Goal: Information Seeking & Learning: Compare options

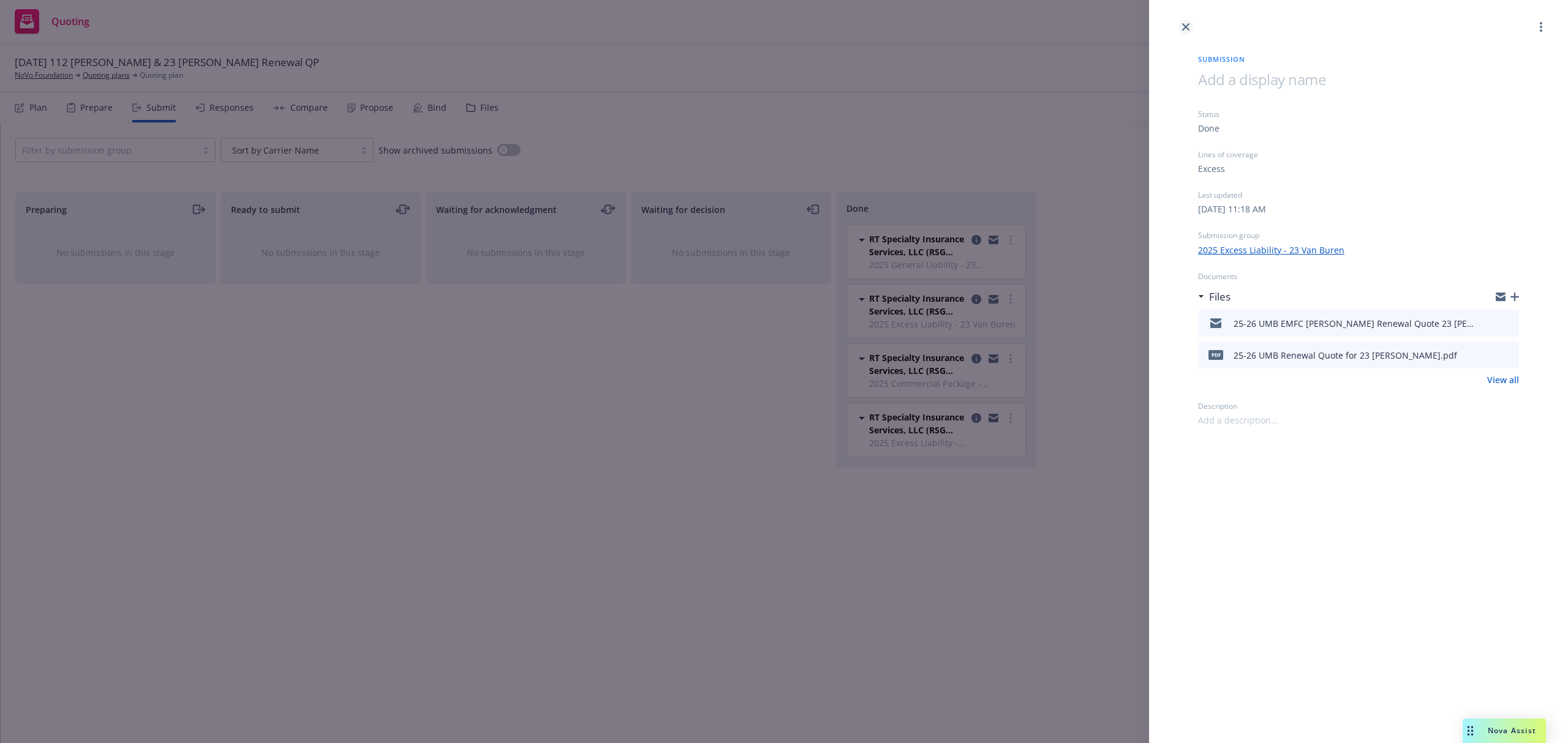
click at [1186, 23] on link "close" at bounding box center [1186, 27] width 14 height 14
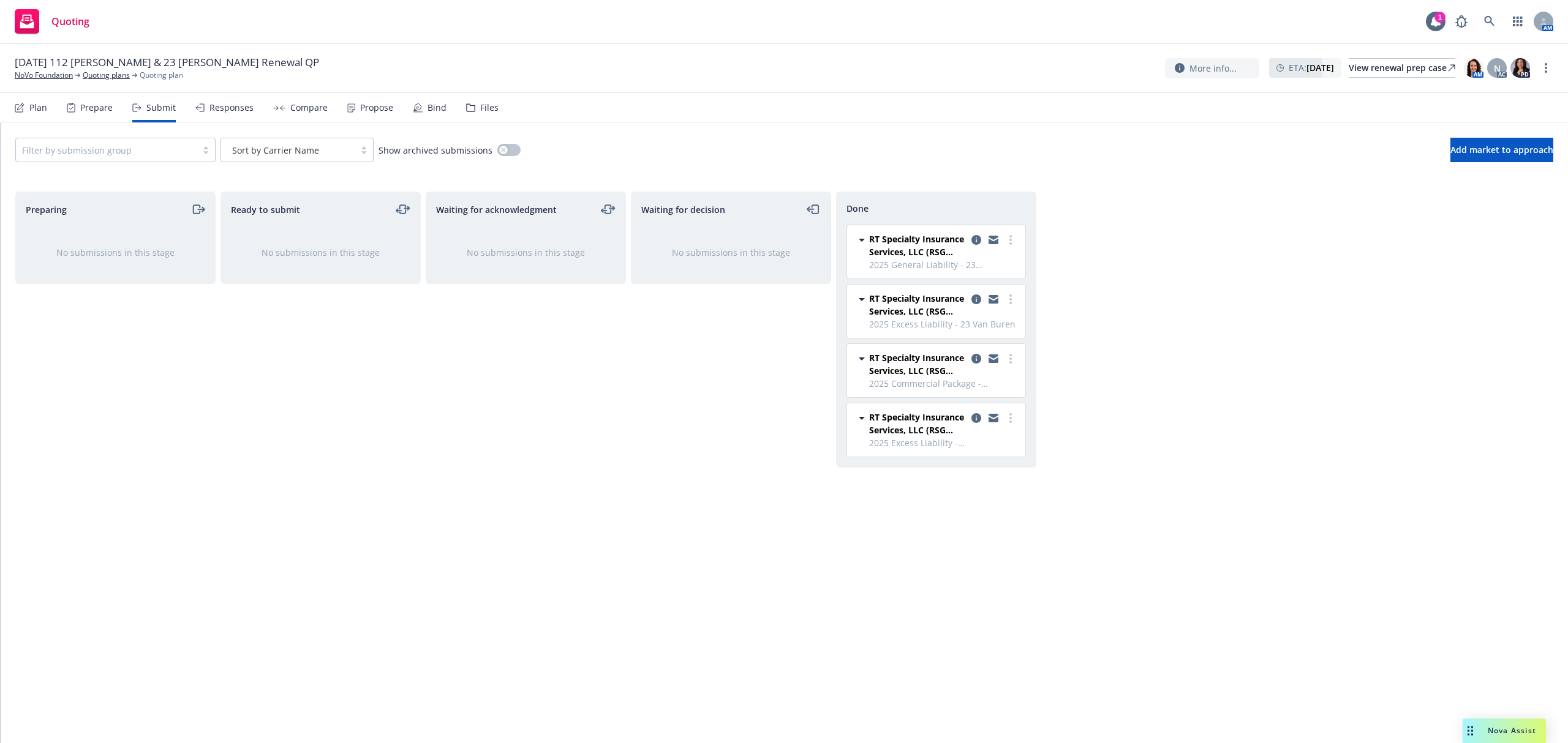
click at [278, 100] on div "Compare" at bounding box center [300, 107] width 54 height 30
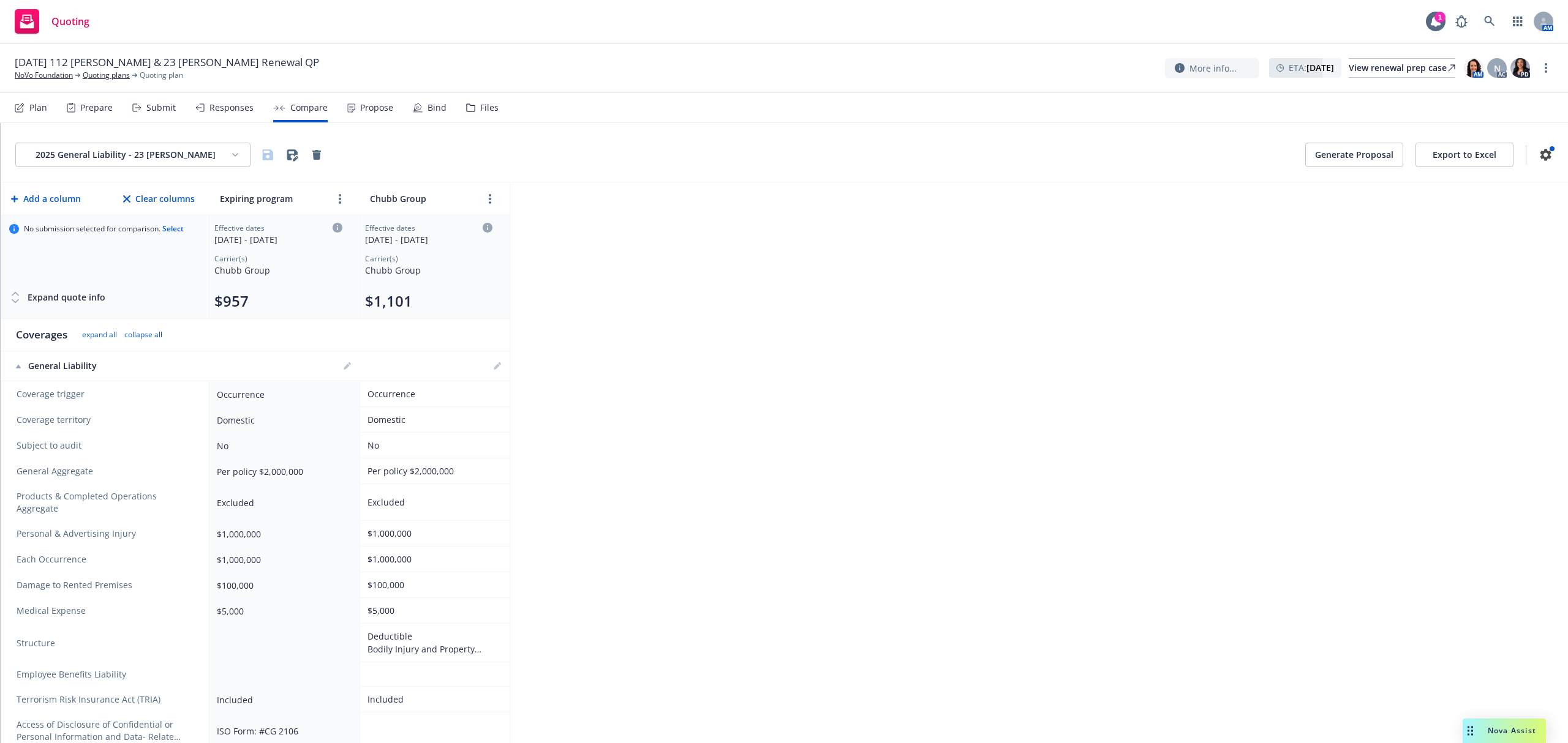
click at [230, 155] on html "Quoting 1 AM [DATE] 112 [PERSON_NAME] & 23 [PERSON_NAME] Renewal QP NoVo Founda…" at bounding box center [784, 372] width 1568 height 743
click at [161, 216] on div "2025 Excess Liability - [STREET_ADDRESS][PERSON_NAME]" at bounding box center [173, 221] width 300 height 20
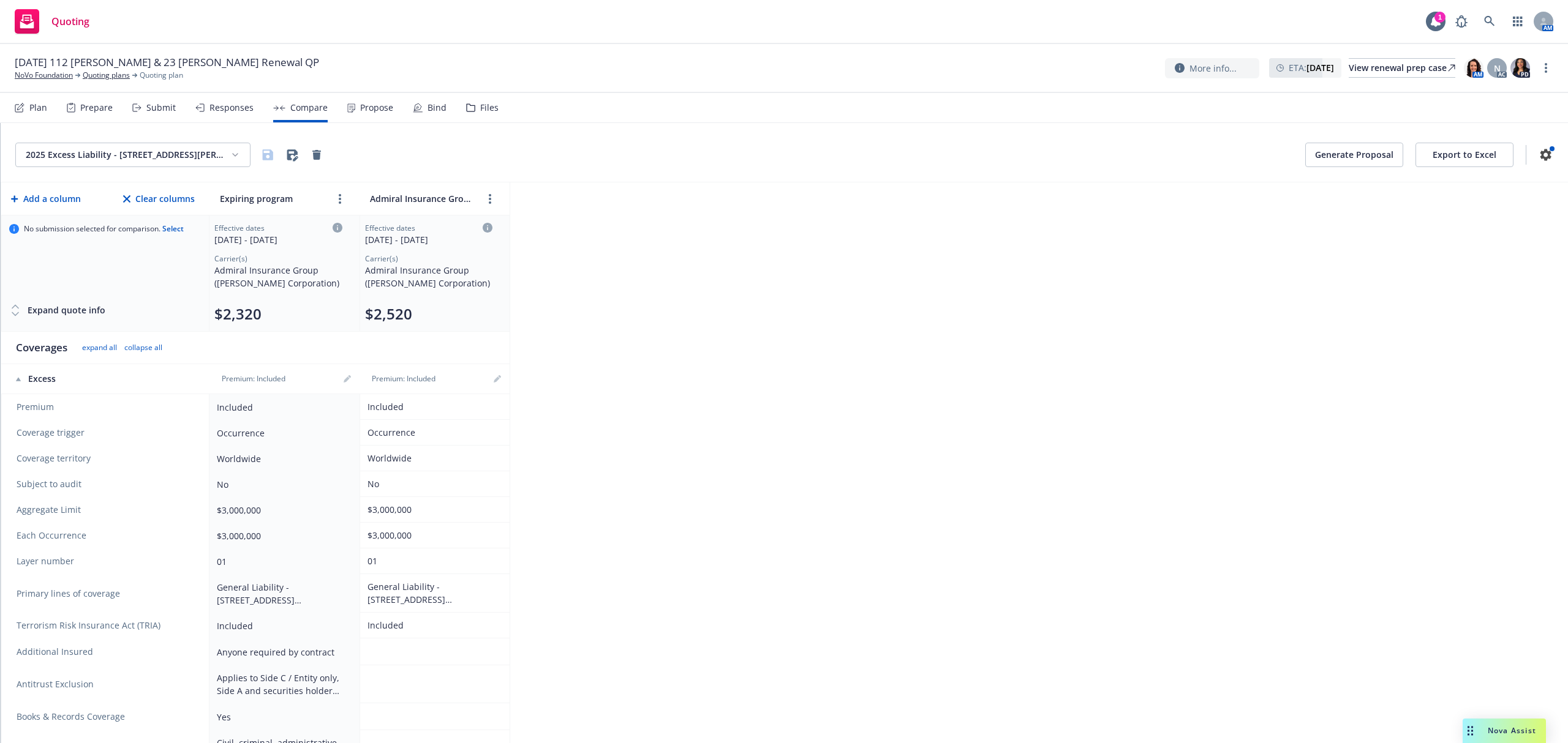
click at [158, 147] on html "Quoting 1 AM [DATE] 112 [PERSON_NAME] & 23 [PERSON_NAME] Renewal QP NoVo Founda…" at bounding box center [784, 372] width 1568 height 743
click at [150, 238] on div "2025 Commercial Package - [STREET_ADDRESS][PERSON_NAME]" at bounding box center [173, 241] width 300 height 20
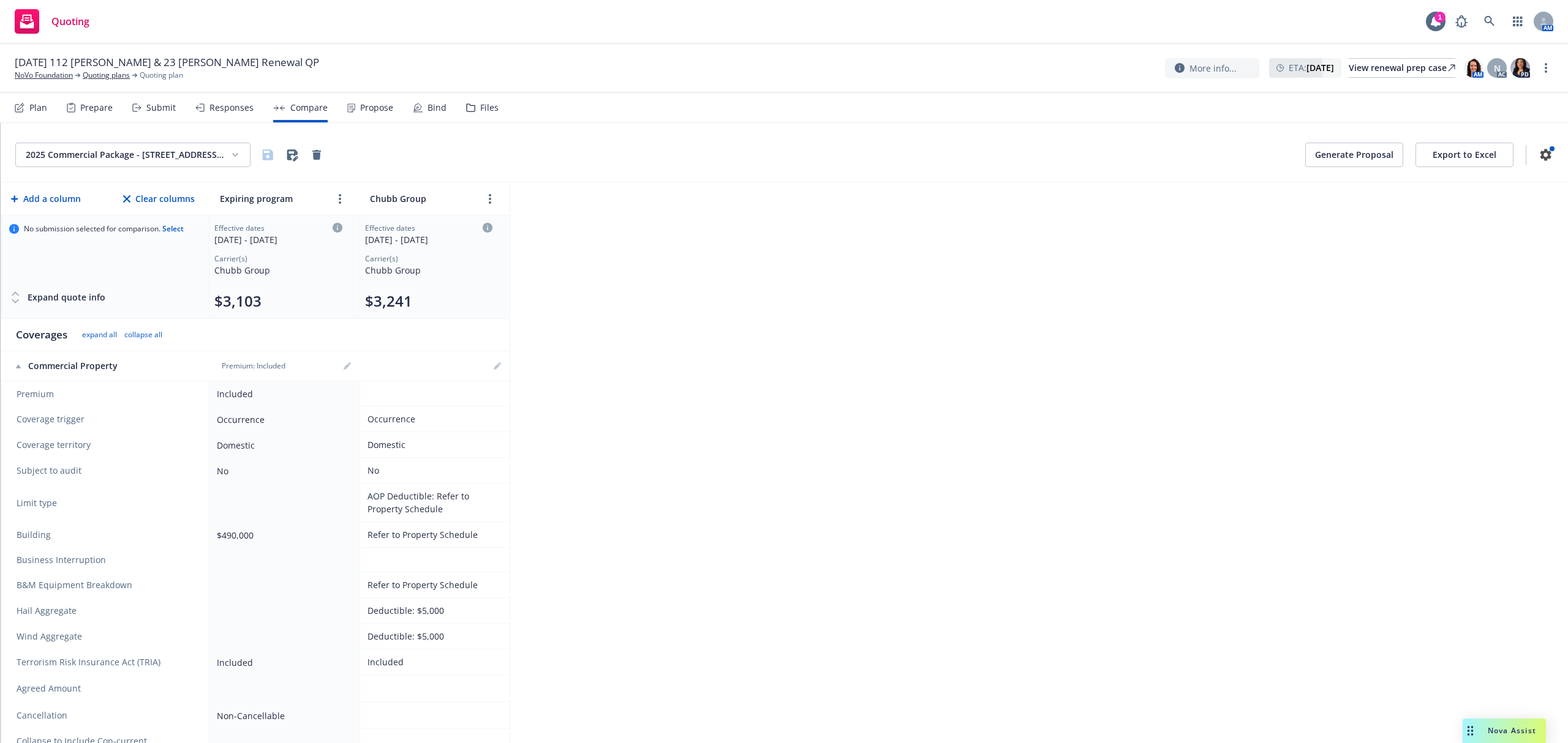
click at [160, 151] on html "Quoting 1 AM [DATE] 112 [PERSON_NAME] & 23 [PERSON_NAME] Renewal QP NoVo Founda…" at bounding box center [784, 372] width 1568 height 743
click at [143, 260] on div "2025 Excess Liability - 23 Van Buren" at bounding box center [173, 261] width 300 height 20
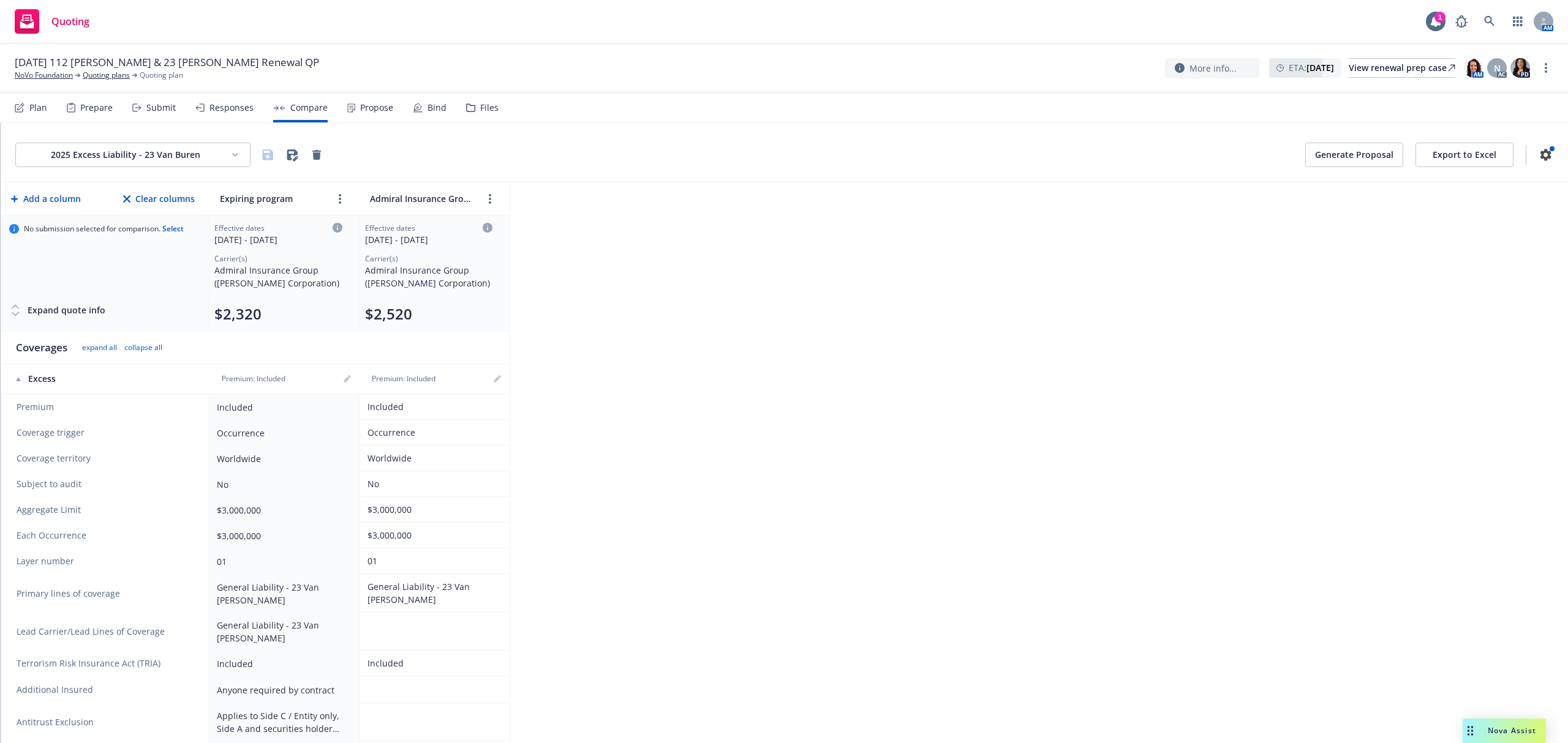
click at [203, 142] on div "2025 Excess Liability - 23 Van Buren Generate Proposal Export to Excel" at bounding box center [785, 152] width 1568 height 60
click at [201, 153] on html "Quoting 1 AM [DATE] 112 [PERSON_NAME] & 23 [PERSON_NAME] Renewal QP NoVo Founda…" at bounding box center [784, 372] width 1568 height 743
click at [195, 243] on div "2025 Commercial Package - [STREET_ADDRESS][PERSON_NAME]" at bounding box center [173, 241] width 300 height 20
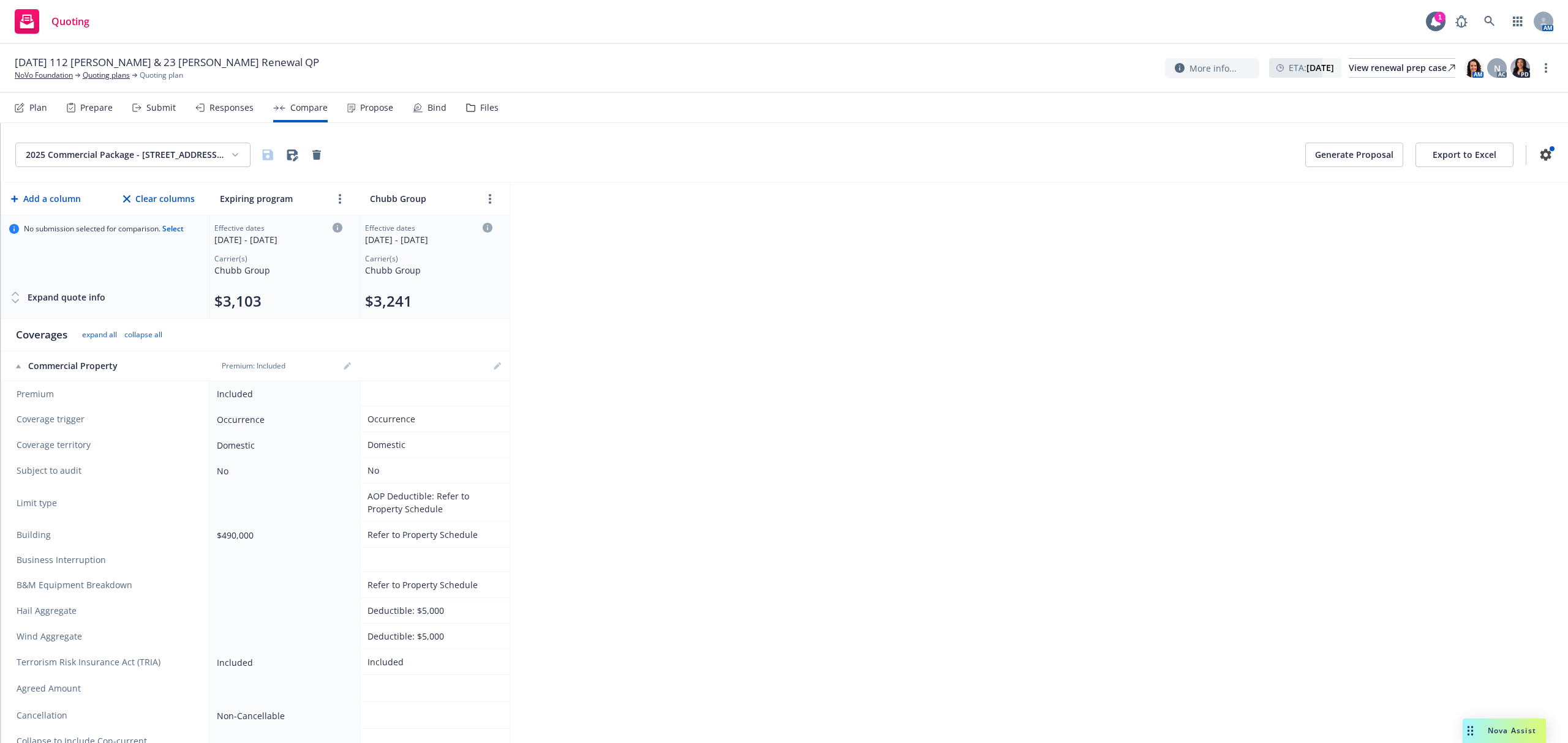
click at [206, 150] on html "Quoting 1 AM [DATE] 112 [PERSON_NAME] & 23 [PERSON_NAME] Renewal QP NoVo Founda…" at bounding box center [784, 372] width 1568 height 743
click at [184, 215] on div "2025 Excess Liability - [STREET_ADDRESS][PERSON_NAME]" at bounding box center [173, 221] width 300 height 20
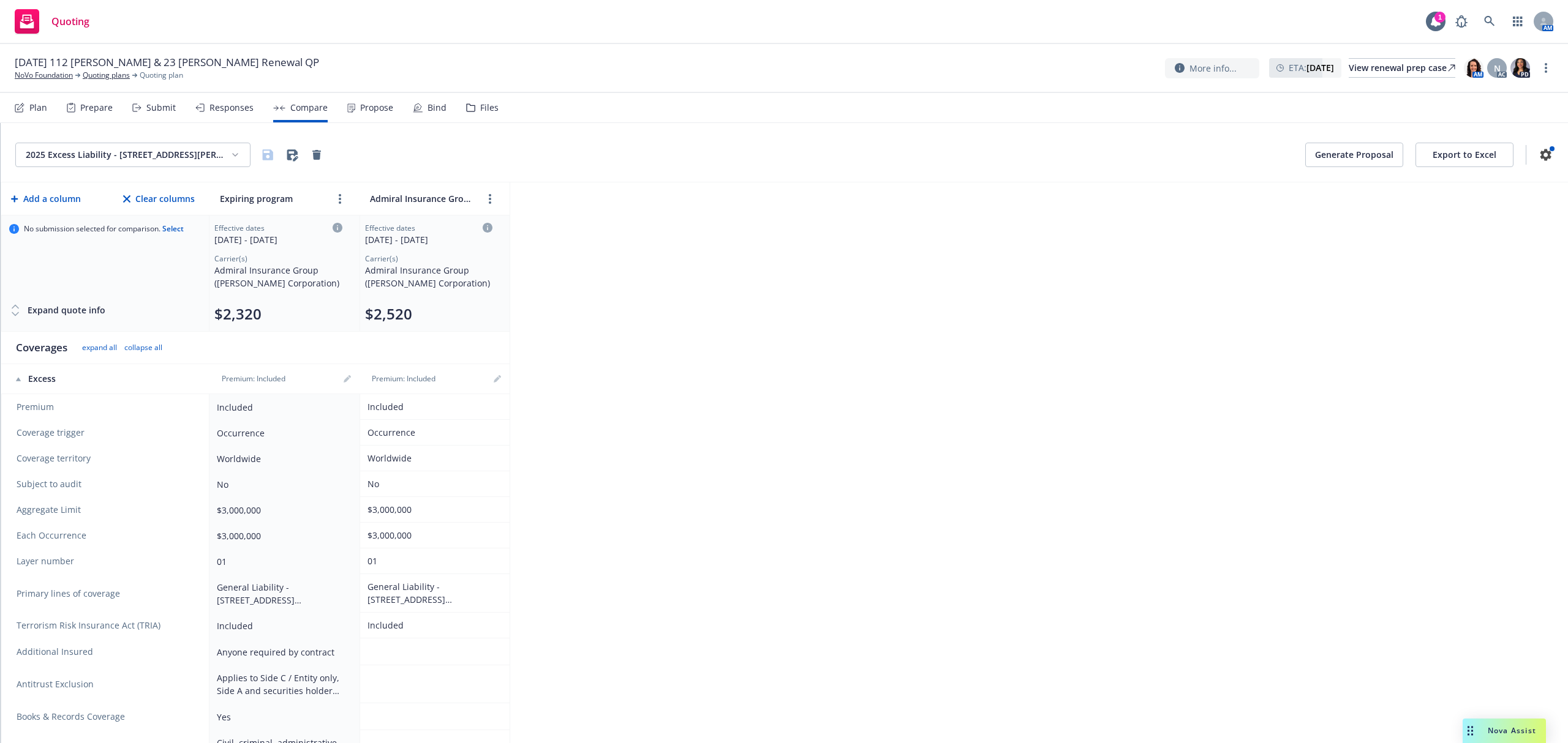
click at [134, 160] on html "Quoting 1 AM [DATE] 112 [PERSON_NAME] & 23 [PERSON_NAME] Renewal QP NoVo Founda…" at bounding box center [784, 372] width 1568 height 743
click at [157, 194] on div "2025 General Liability - 23 [PERSON_NAME]" at bounding box center [173, 200] width 300 height 20
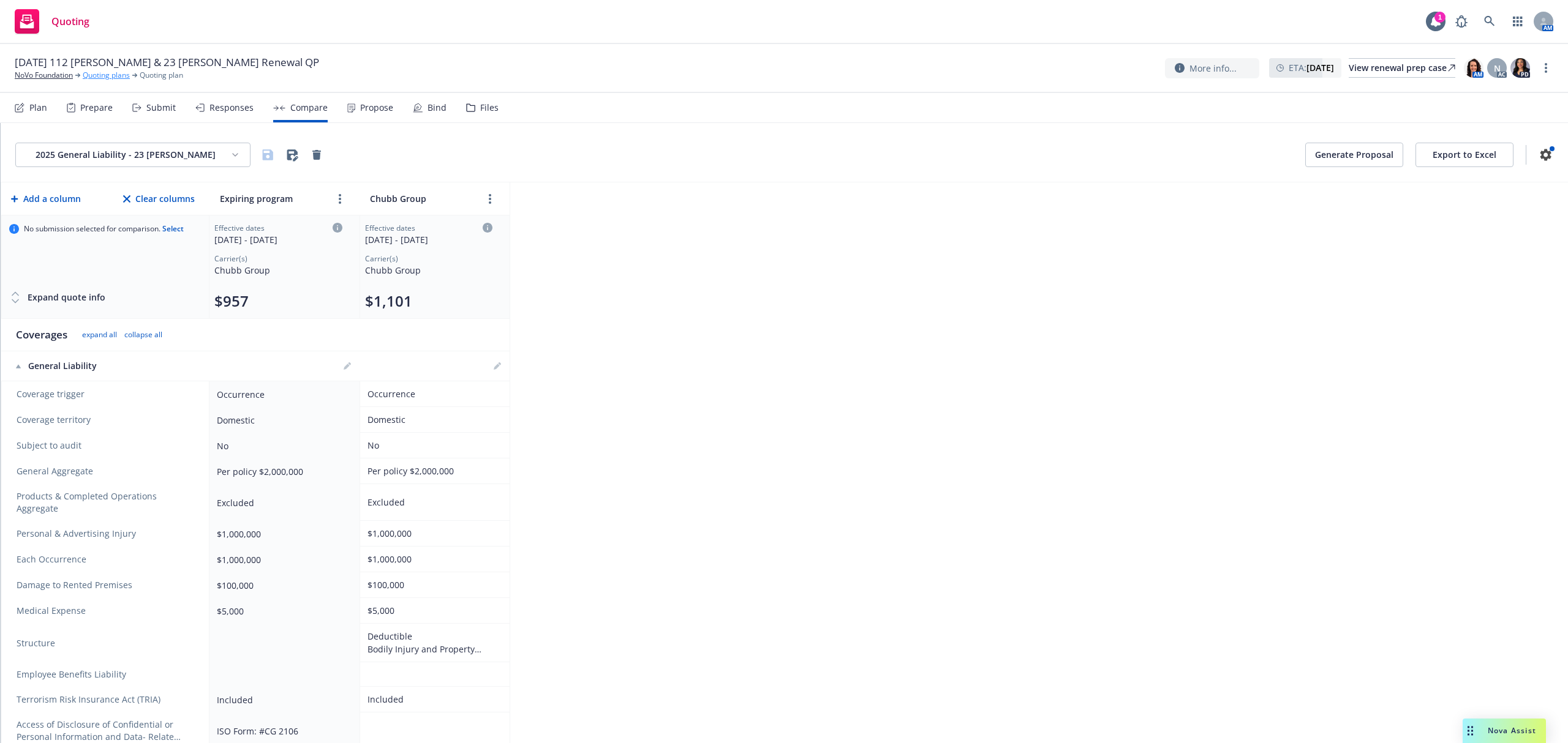
click at [91, 74] on link "Quoting plans" at bounding box center [106, 75] width 47 height 11
